Goal: Task Accomplishment & Management: Use online tool/utility

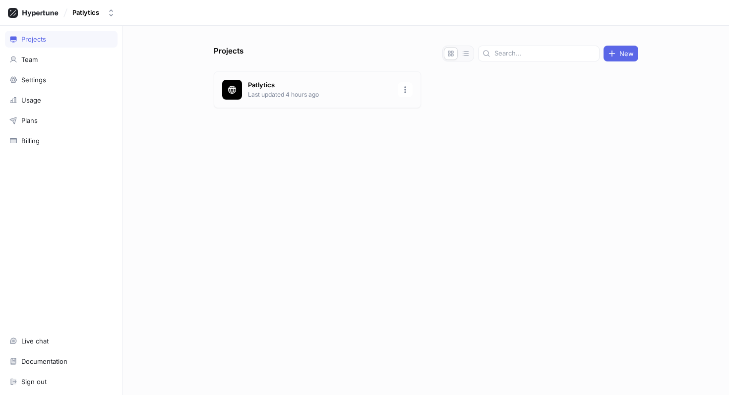
click at [281, 96] on p "Last updated 4 hours ago" at bounding box center [320, 94] width 144 height 9
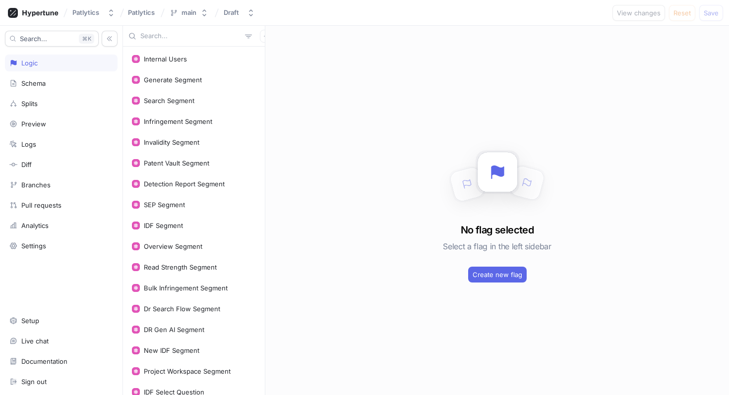
click at [203, 35] on input "text" at bounding box center [190, 36] width 101 height 10
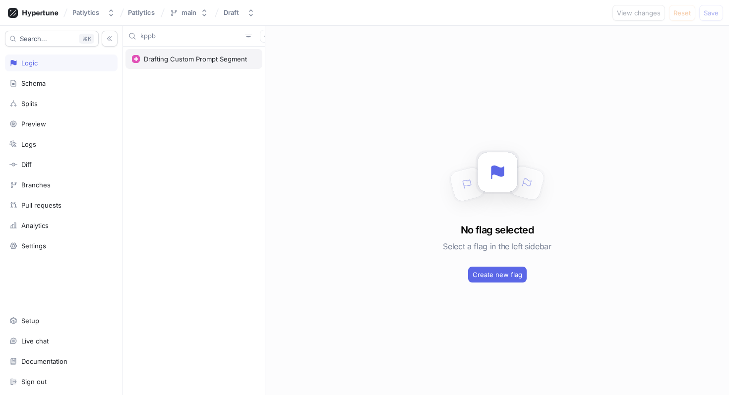
type input "kppb"
click at [153, 55] on div "Drafting Custom Prompt Segment" at bounding box center [195, 59] width 103 height 8
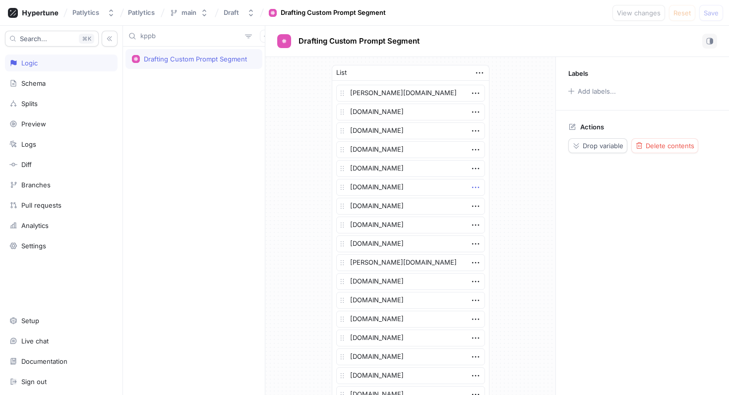
click at [472, 187] on icon "button" at bounding box center [475, 187] width 11 height 11
click at [483, 201] on div "Delete" at bounding box center [514, 205] width 84 height 17
click at [709, 14] on span "Save" at bounding box center [710, 13] width 15 height 6
type textarea "x"
click at [193, 37] on input "kppb" at bounding box center [190, 36] width 101 height 10
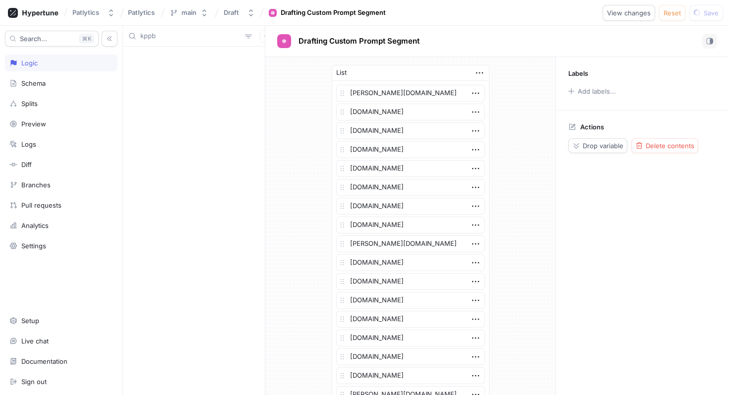
click at [193, 37] on input "kppb" at bounding box center [190, 36] width 101 height 10
type textarea "x"
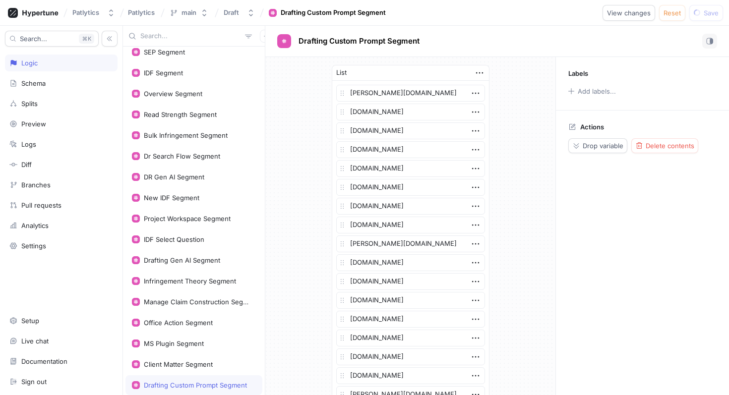
type input "k"
type textarea "x"
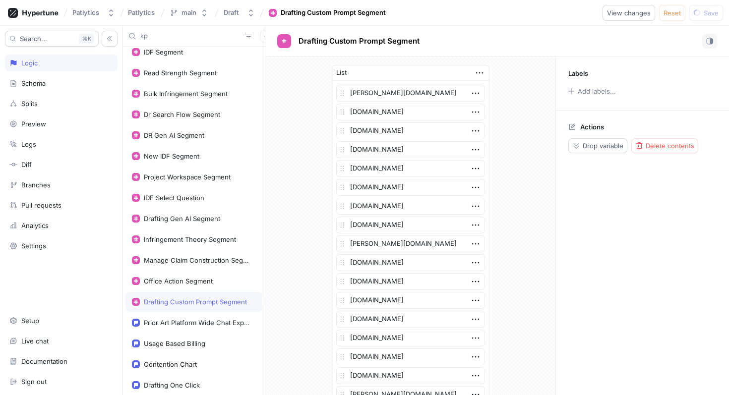
scroll to position [132, 0]
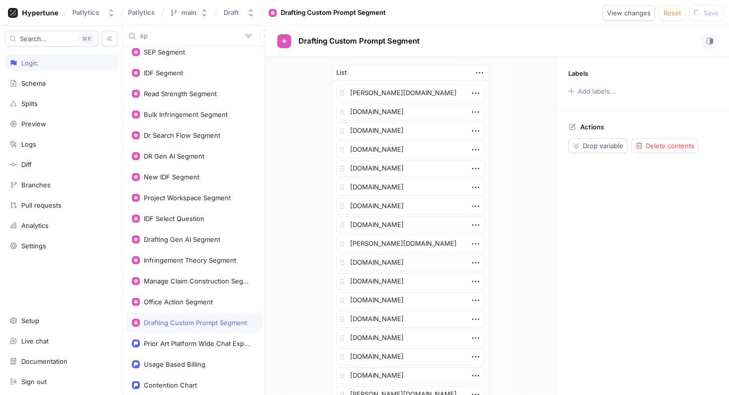
type input "kpp"
type textarea "x"
type input "kppb"
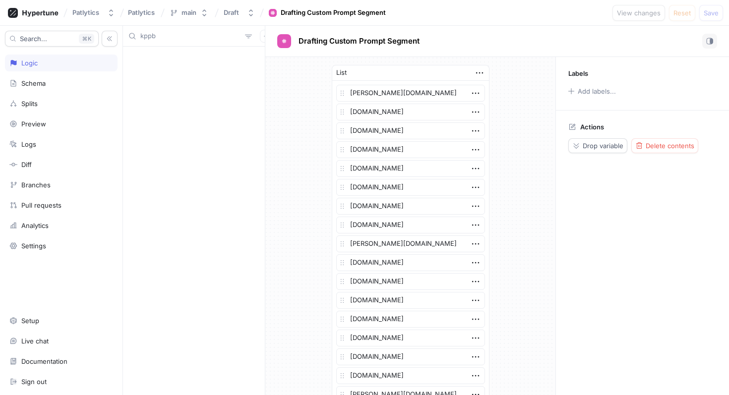
type textarea "x"
